Goal: Check status: Check status

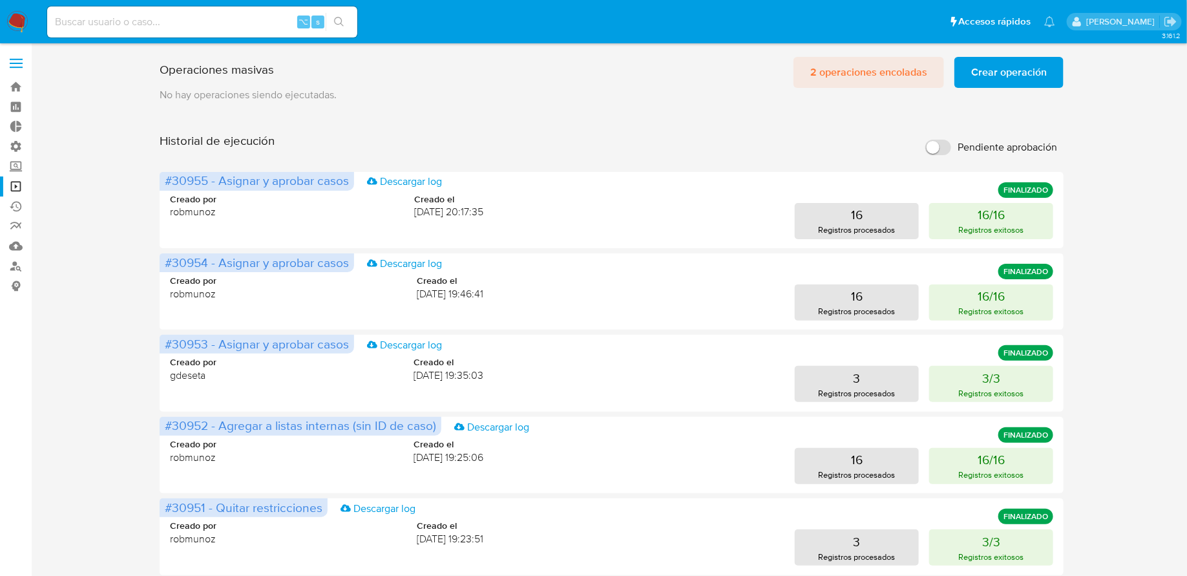
click at [840, 72] on span "2 operaciones encoladas" at bounding box center [869, 72] width 117 height 28
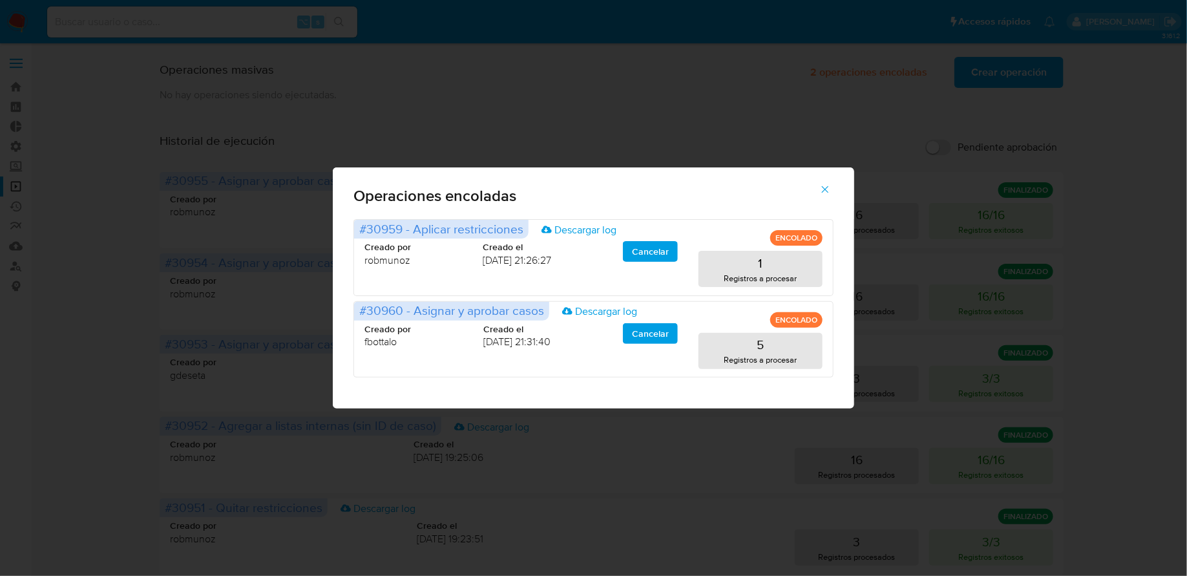
click at [825, 191] on icon "button" at bounding box center [826, 190] width 12 height 12
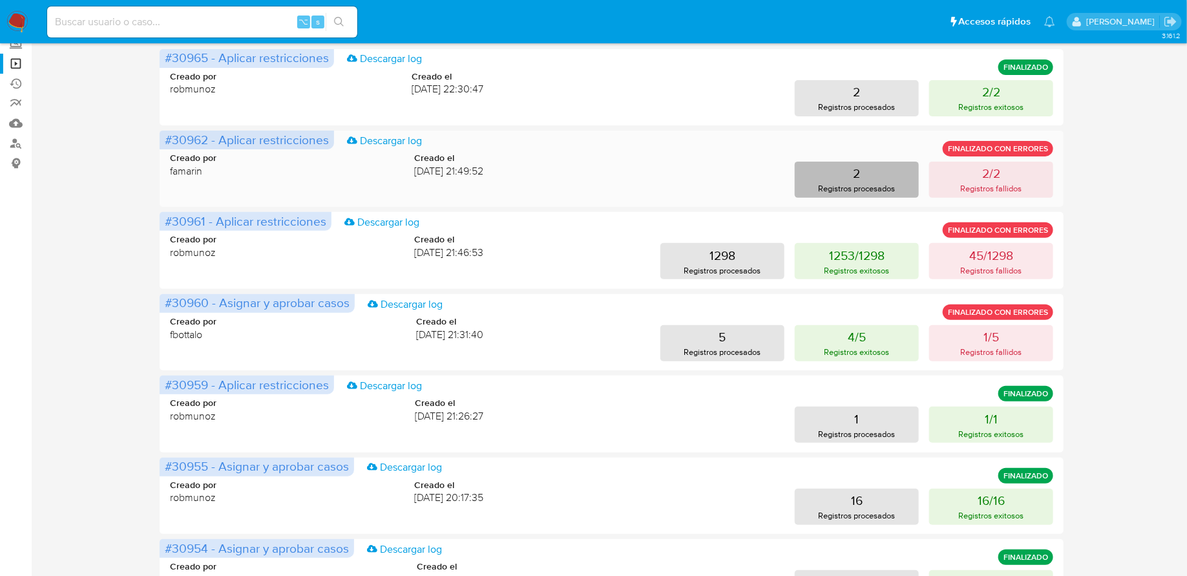
scroll to position [197, 0]
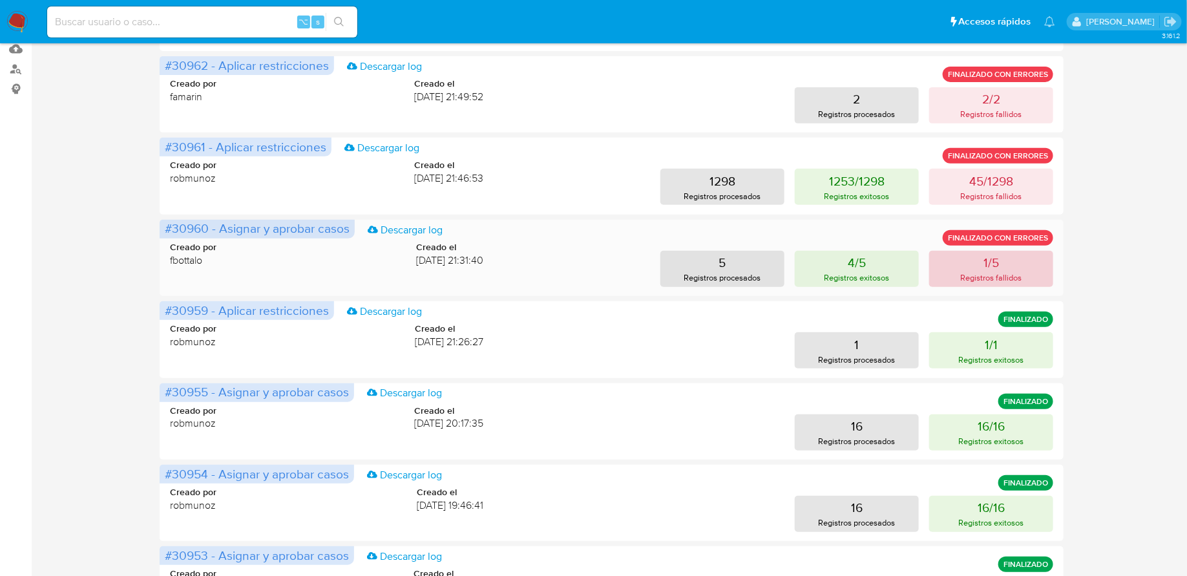
click at [1010, 275] on p "Registros fallidos" at bounding box center [991, 277] width 61 height 12
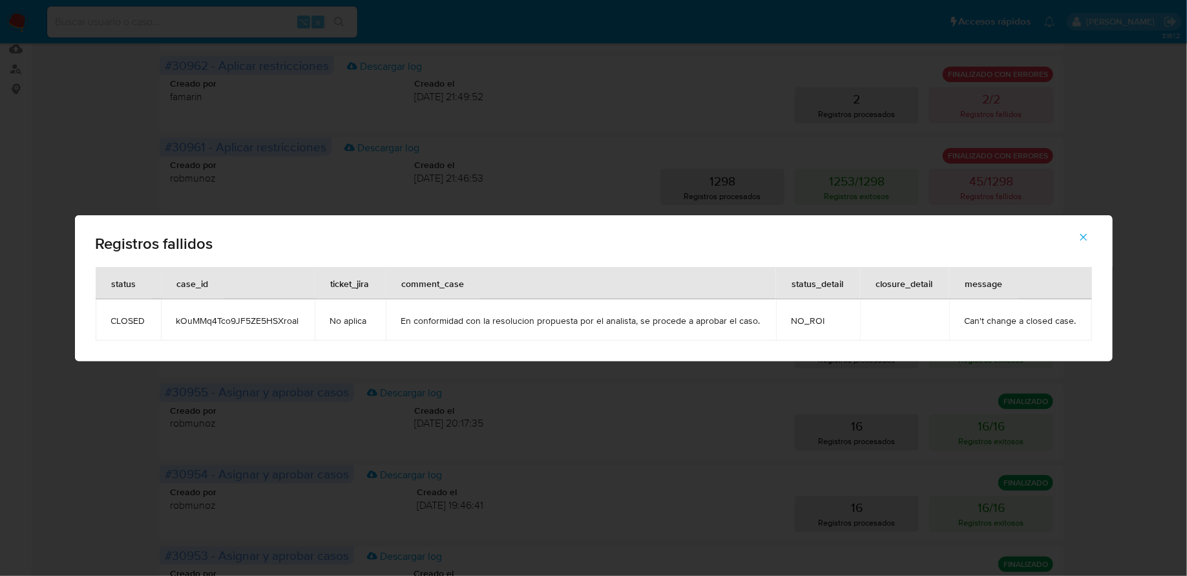
click at [1091, 242] on button "button" at bounding box center [1083, 237] width 45 height 31
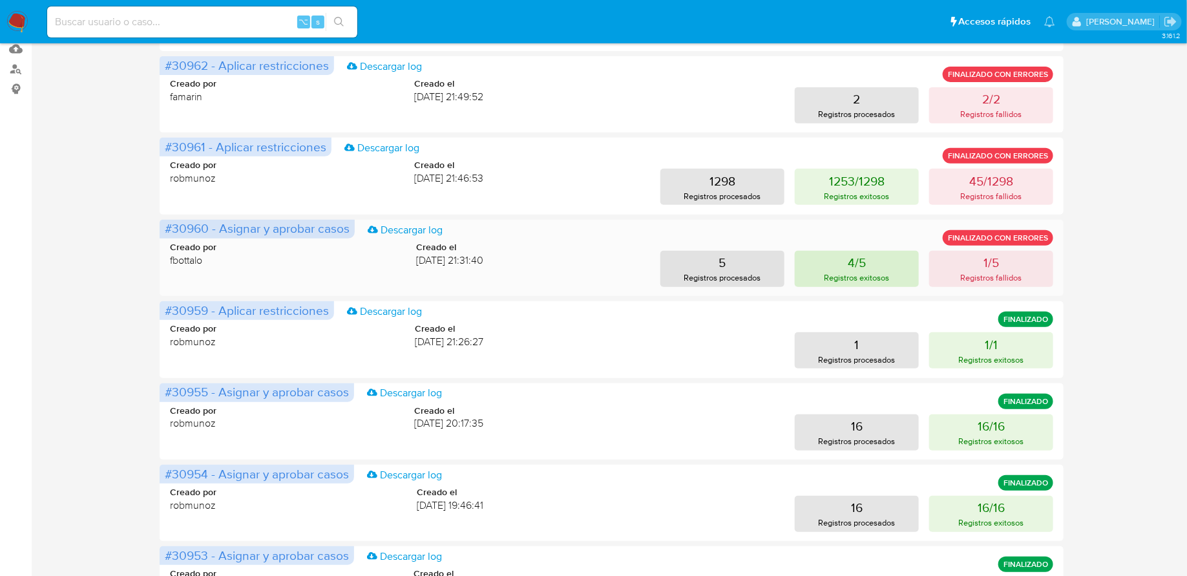
click at [879, 276] on p "Registros exitosos" at bounding box center [857, 277] width 65 height 12
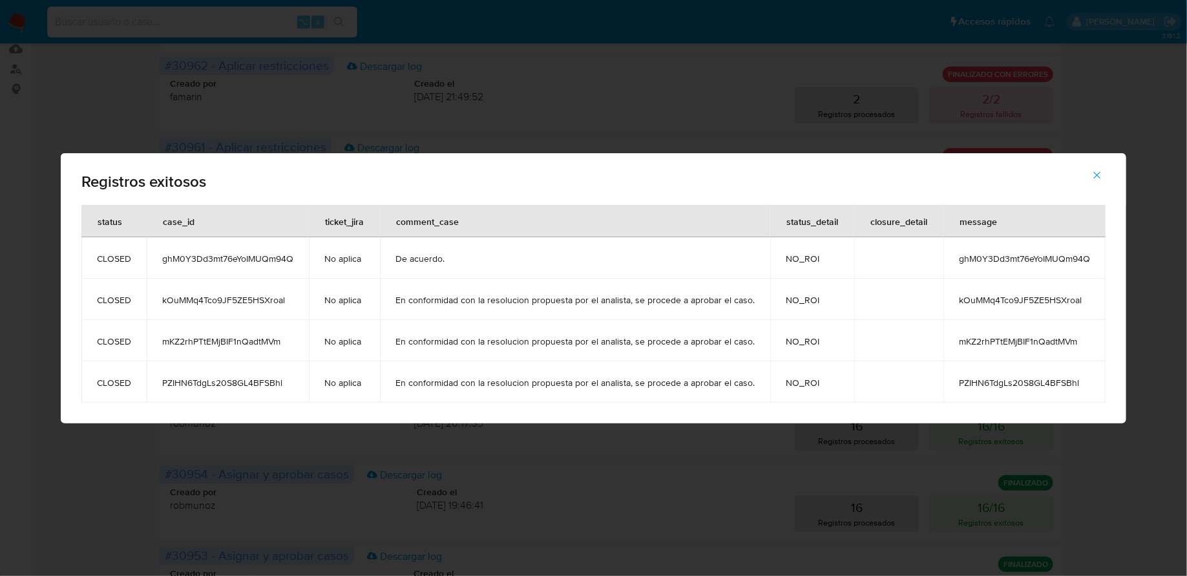
click at [1039, 262] on span "ghM0Y3Dd3mt76eYoIMUQm94Q" at bounding box center [1024, 259] width 131 height 12
